Goal: Task Accomplishment & Management: Complete application form

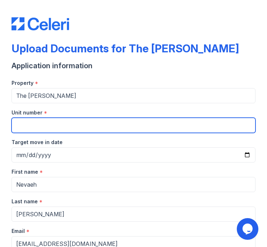
click at [46, 121] on input "Unit number" at bounding box center [134, 124] width 244 height 15
type input "1013"
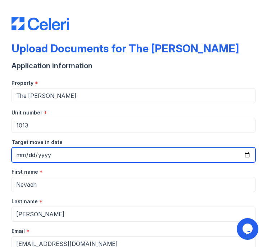
click at [55, 152] on input "Target move in date" at bounding box center [134, 154] width 244 height 15
type input "[DATE]"
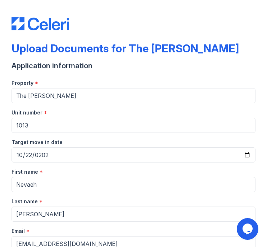
click at [89, 135] on div "Target move in date" at bounding box center [134, 140] width 244 height 14
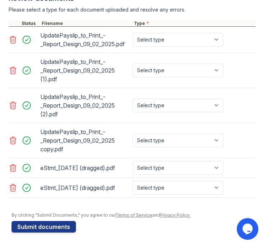
scroll to position [555, 0]
click at [166, 33] on select "Select type Paystub Bank Statement Offer Letter Tax Documents Benefit Award Let…" at bounding box center [178, 40] width 91 height 14
select select "paystub"
click at [133, 33] on select "Select type Paystub Bank Statement Offer Letter Tax Documents Benefit Award Let…" at bounding box center [178, 40] width 91 height 14
click at [158, 187] on select "Select type Paystub Bank Statement Offer Letter Tax Documents Benefit Award Let…" at bounding box center [178, 188] width 91 height 14
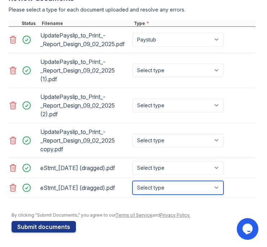
select select "bank_statement"
click at [133, 181] on select "Select type Paystub Bank Statement Offer Letter Tax Documents Benefit Award Let…" at bounding box center [178, 188] width 91 height 14
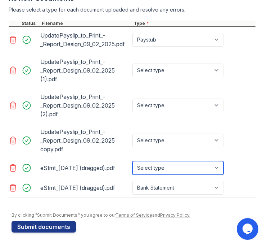
click at [158, 161] on select "Select type Paystub Bank Statement Offer Letter Tax Documents Benefit Award Let…" at bounding box center [178, 168] width 91 height 14
select select "bank_statement"
click at [133, 161] on select "Select type Paystub Bank Statement Offer Letter Tax Documents Benefit Award Let…" at bounding box center [178, 168] width 91 height 14
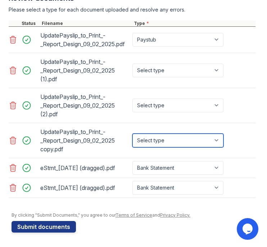
click at [161, 133] on select "Select type Paystub Bank Statement Offer Letter Tax Documents Benefit Award Let…" at bounding box center [178, 140] width 91 height 14
select select "paystub"
click at [133, 133] on select "Select type Paystub Bank Statement Offer Letter Tax Documents Benefit Award Let…" at bounding box center [178, 140] width 91 height 14
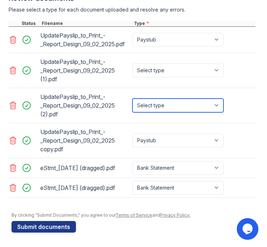
click at [162, 98] on select "Select type Paystub Bank Statement Offer Letter Tax Documents Benefit Award Let…" at bounding box center [178, 105] width 91 height 14
select select "paystub"
click at [133, 98] on select "Select type Paystub Bank Statement Offer Letter Tax Documents Benefit Award Let…" at bounding box center [178, 105] width 91 height 14
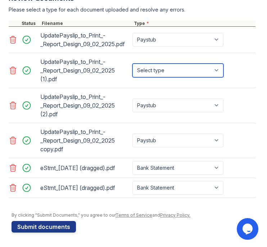
click at [161, 63] on select "Select type Paystub Bank Statement Offer Letter Tax Documents Benefit Award Let…" at bounding box center [178, 70] width 91 height 14
select select "paystub"
click at [133, 63] on select "Select type Paystub Bank Statement Offer Letter Tax Documents Benefit Award Let…" at bounding box center [178, 70] width 91 height 14
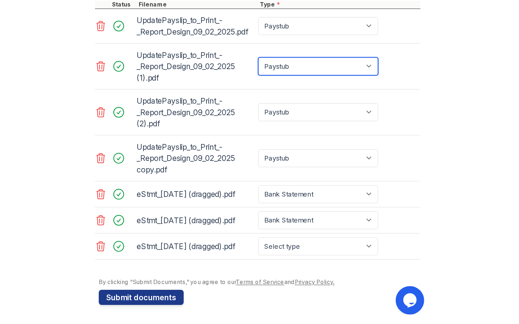
scroll to position [578, 0]
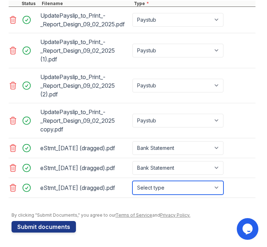
click at [173, 188] on select "Select type Paystub Bank Statement Offer Letter Tax Documents Benefit Award Let…" at bounding box center [178, 188] width 91 height 14
select select "bank_statement"
click at [133, 181] on select "Select type Paystub Bank Statement Offer Letter Tax Documents Benefit Award Let…" at bounding box center [178, 188] width 91 height 14
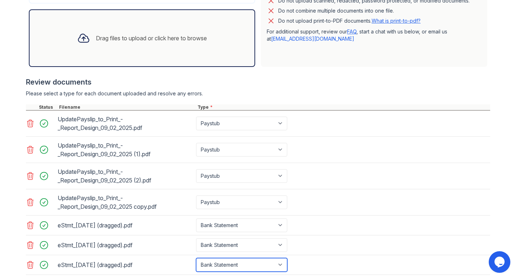
scroll to position [254, 0]
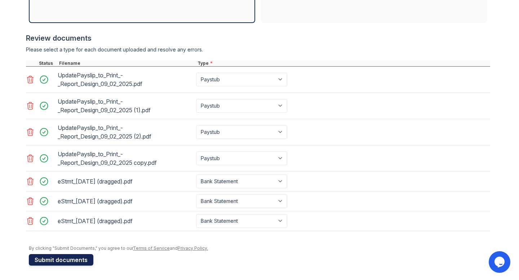
click at [67, 265] on button "Submit documents" at bounding box center [61, 260] width 65 height 12
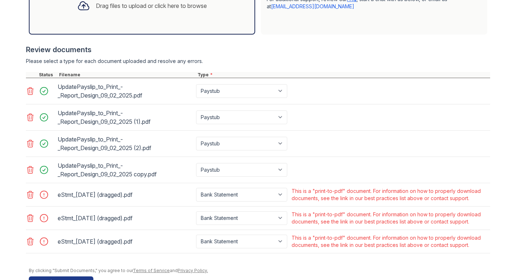
scroll to position [275, 0]
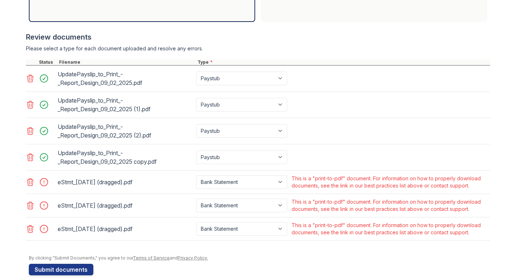
click at [31, 183] on icon at bounding box center [30, 182] width 6 height 7
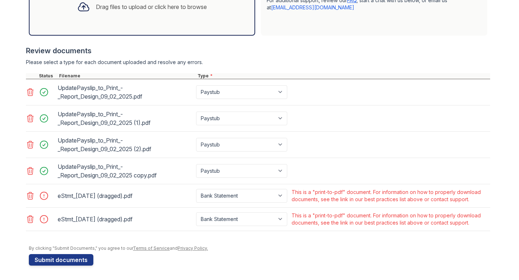
click at [30, 194] on icon at bounding box center [30, 196] width 9 height 9
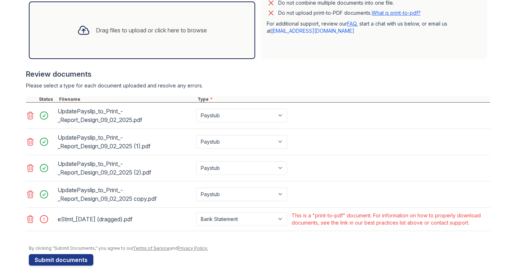
scroll to position [238, 0]
click at [32, 218] on icon at bounding box center [30, 219] width 9 height 9
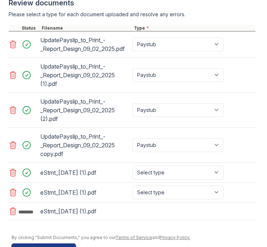
scroll to position [582, 0]
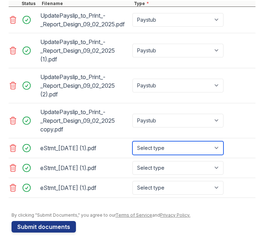
click at [160, 149] on select "Select type Paystub Bank Statement Offer Letter Tax Documents Benefit Award Let…" at bounding box center [178, 148] width 91 height 14
select select "bank_statement"
click at [133, 141] on select "Select type Paystub Bank Statement Offer Letter Tax Documents Benefit Award Let…" at bounding box center [178, 148] width 91 height 14
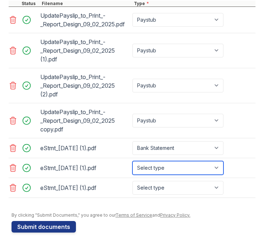
click at [164, 168] on select "Select type Paystub Bank Statement Offer Letter Tax Documents Benefit Award Let…" at bounding box center [178, 168] width 91 height 14
select select "bank_statement"
click at [133, 161] on select "Select type Paystub Bank Statement Offer Letter Tax Documents Benefit Award Let…" at bounding box center [178, 168] width 91 height 14
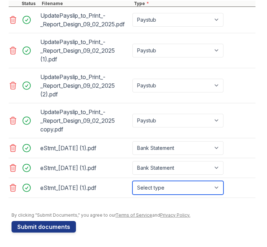
click at [168, 187] on select "Select type Paystub Bank Statement Offer Letter Tax Documents Benefit Award Let…" at bounding box center [178, 188] width 91 height 14
select select "bank_statement"
click at [133, 181] on select "Select type Paystub Bank Statement Offer Letter Tax Documents Benefit Award Let…" at bounding box center [178, 188] width 91 height 14
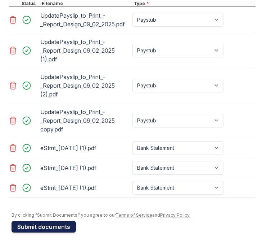
click at [44, 225] on button "Submit documents" at bounding box center [44, 227] width 65 height 12
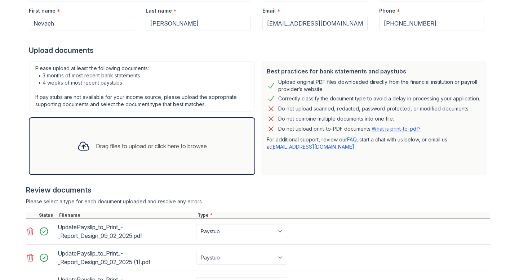
scroll to position [119, 0]
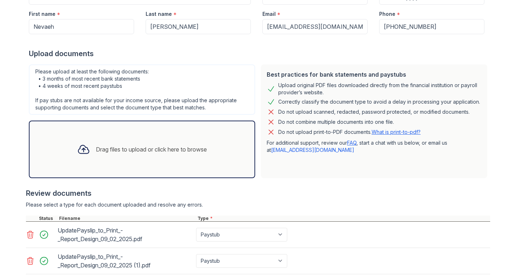
click at [395, 133] on link "What is print-to-pdf?" at bounding box center [396, 132] width 49 height 6
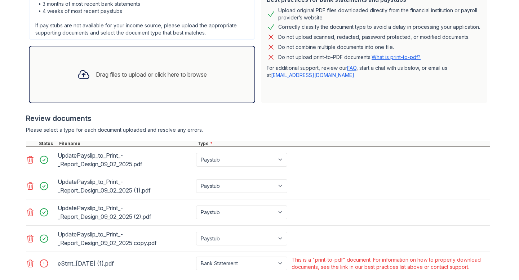
scroll to position [285, 0]
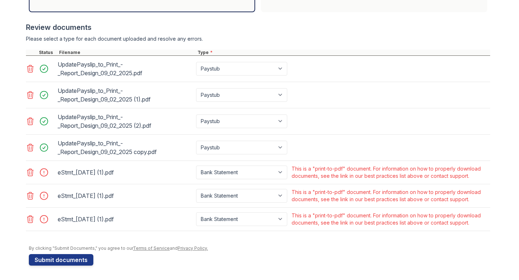
click at [33, 172] on icon at bounding box center [30, 172] width 9 height 9
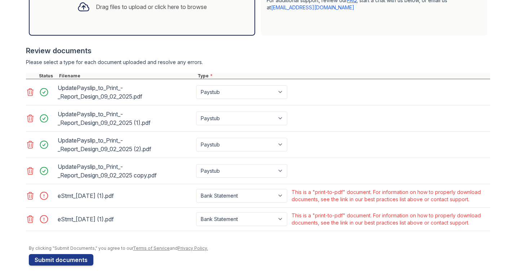
click at [31, 198] on icon at bounding box center [30, 196] width 9 height 9
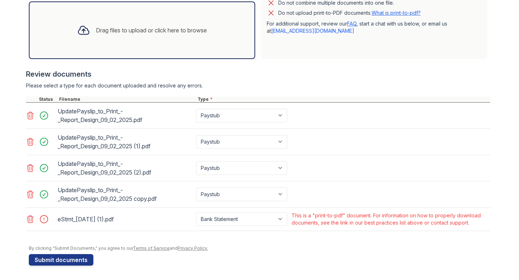
click at [31, 221] on icon at bounding box center [30, 219] width 6 height 7
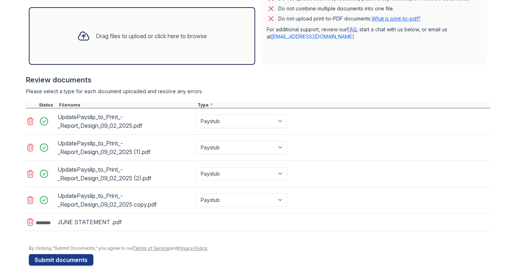
scroll to position [234, 0]
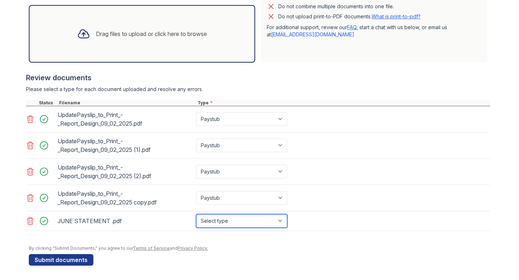
click at [225, 217] on select "Select type Paystub Bank Statement Offer Letter Tax Documents Benefit Award Let…" at bounding box center [241, 221] width 91 height 14
select select "bank_statement"
click at [196, 214] on select "Select type Paystub Bank Statement Offer Letter Tax Documents Benefit Award Let…" at bounding box center [241, 221] width 91 height 14
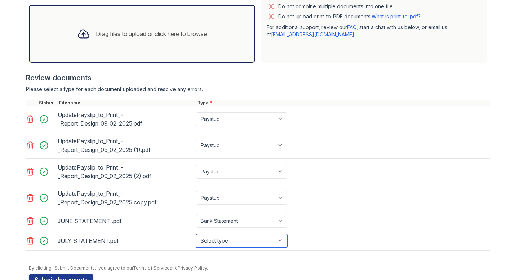
click at [221, 243] on select "Select type Paystub Bank Statement Offer Letter Tax Documents Benefit Award Let…" at bounding box center [241, 241] width 91 height 14
select select "bank_statement"
click at [196, 234] on select "Select type Paystub Bank Statement Offer Letter Tax Documents Benefit Award Let…" at bounding box center [241, 241] width 91 height 14
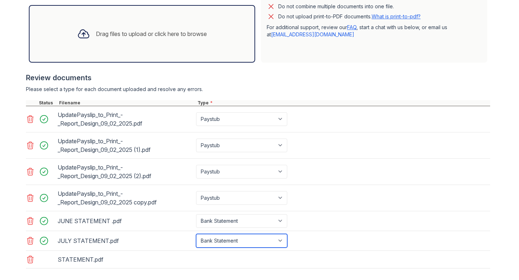
scroll to position [272, 0]
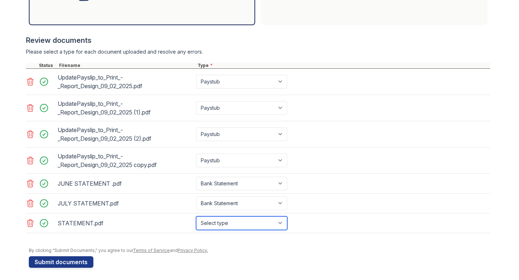
click at [223, 223] on select "Select type Paystub Bank Statement Offer Letter Tax Documents Benefit Award Let…" at bounding box center [241, 224] width 91 height 14
select select "bank_statement"
click at [196, 217] on select "Select type Paystub Bank Statement Offer Letter Tax Documents Benefit Award Let…" at bounding box center [241, 224] width 91 height 14
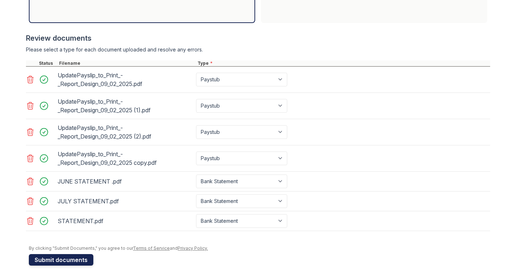
click at [76, 261] on button "Submit documents" at bounding box center [61, 260] width 65 height 12
